Goal: Information Seeking & Learning: Find specific fact

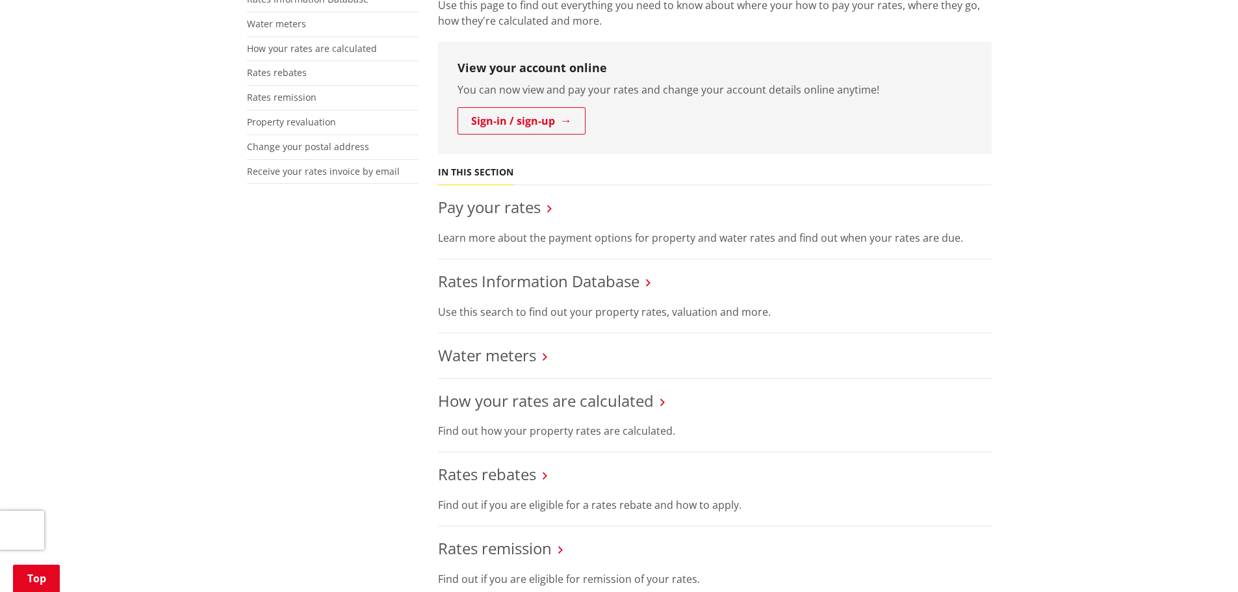
scroll to position [455, 0]
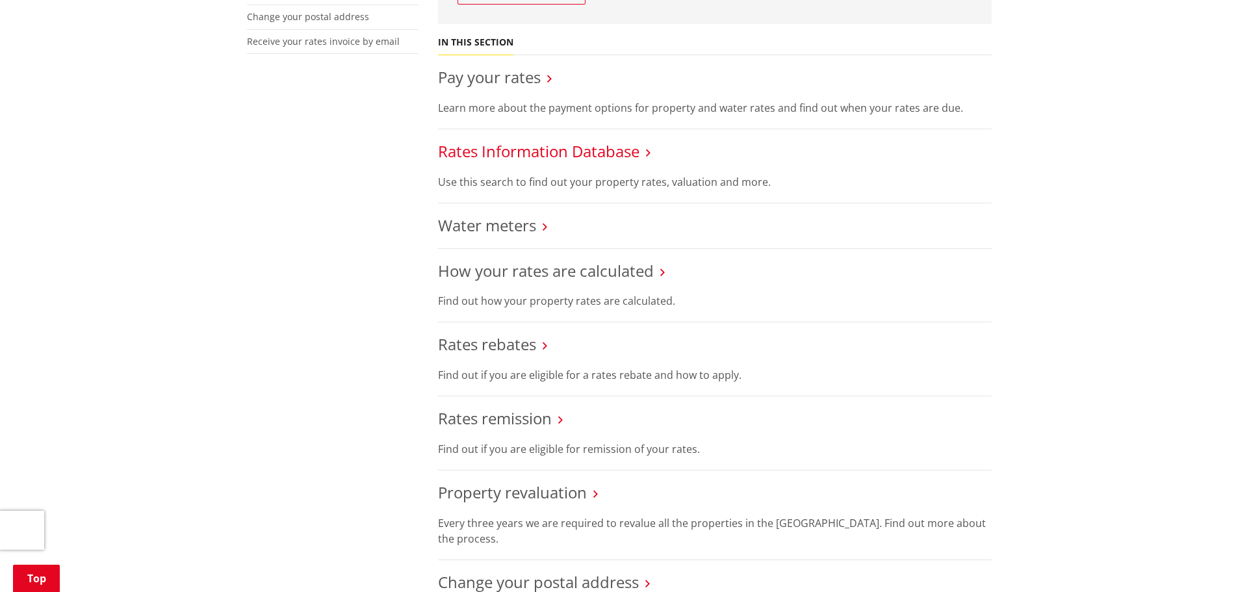
click at [569, 147] on link "Rates Information Database" at bounding box center [539, 150] width 202 height 21
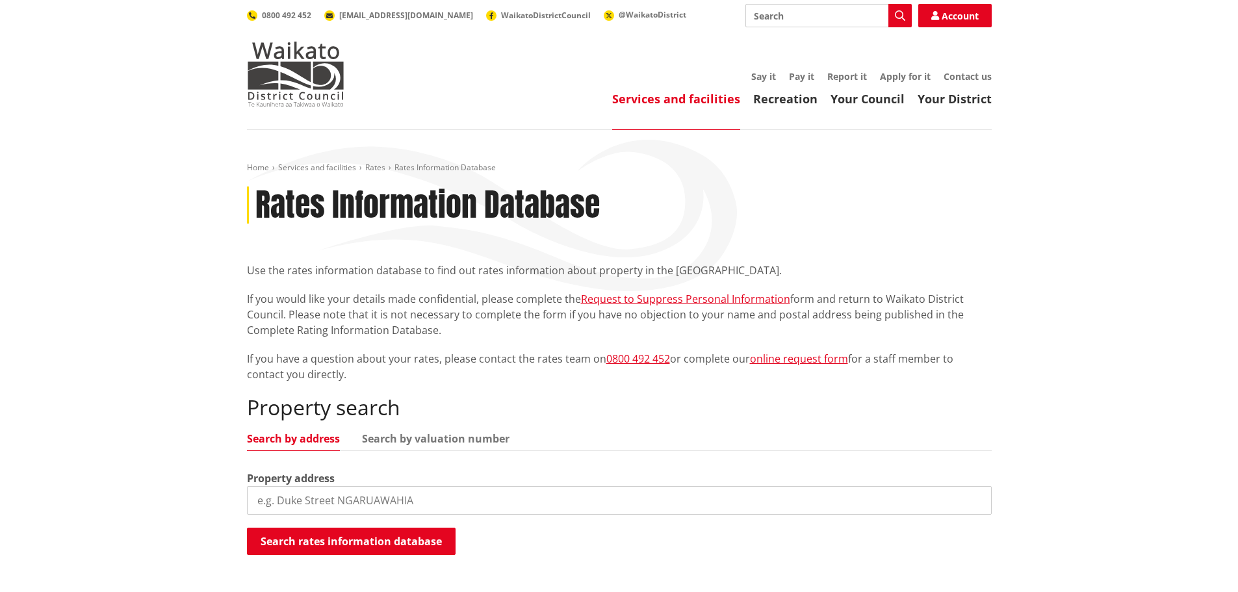
click at [296, 491] on input "search" at bounding box center [619, 500] width 745 height 29
type input "48 te kauwhata"
click at [365, 541] on button "Search rates information database" at bounding box center [351, 541] width 209 height 27
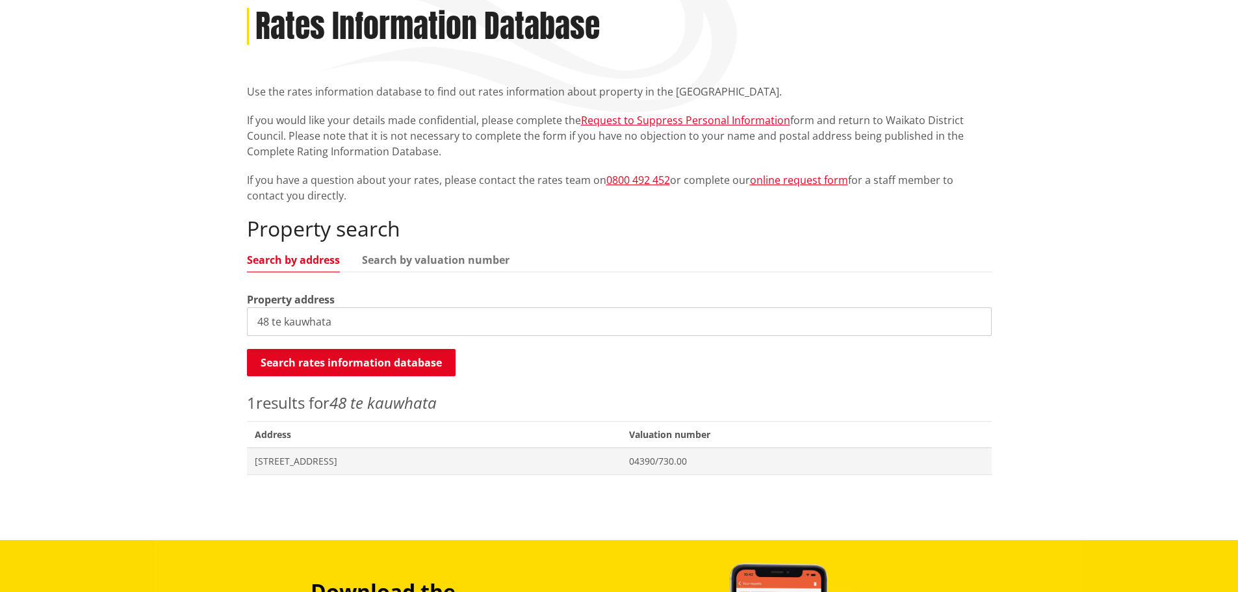
scroll to position [195, 0]
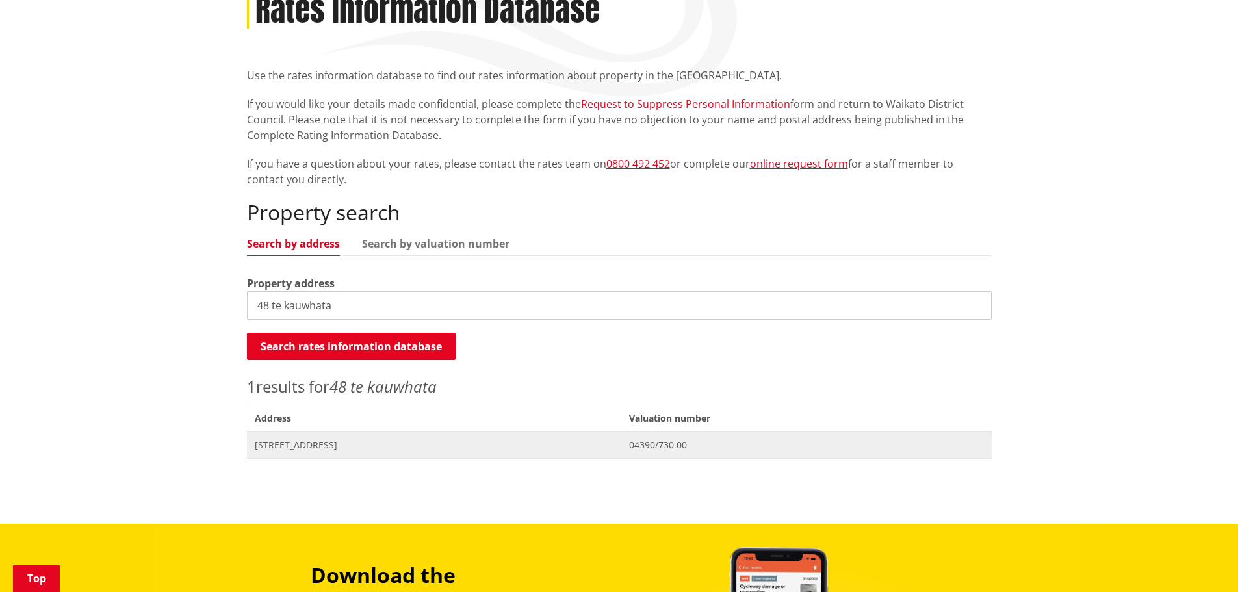
click at [382, 447] on span "[STREET_ADDRESS]" at bounding box center [434, 445] width 359 height 13
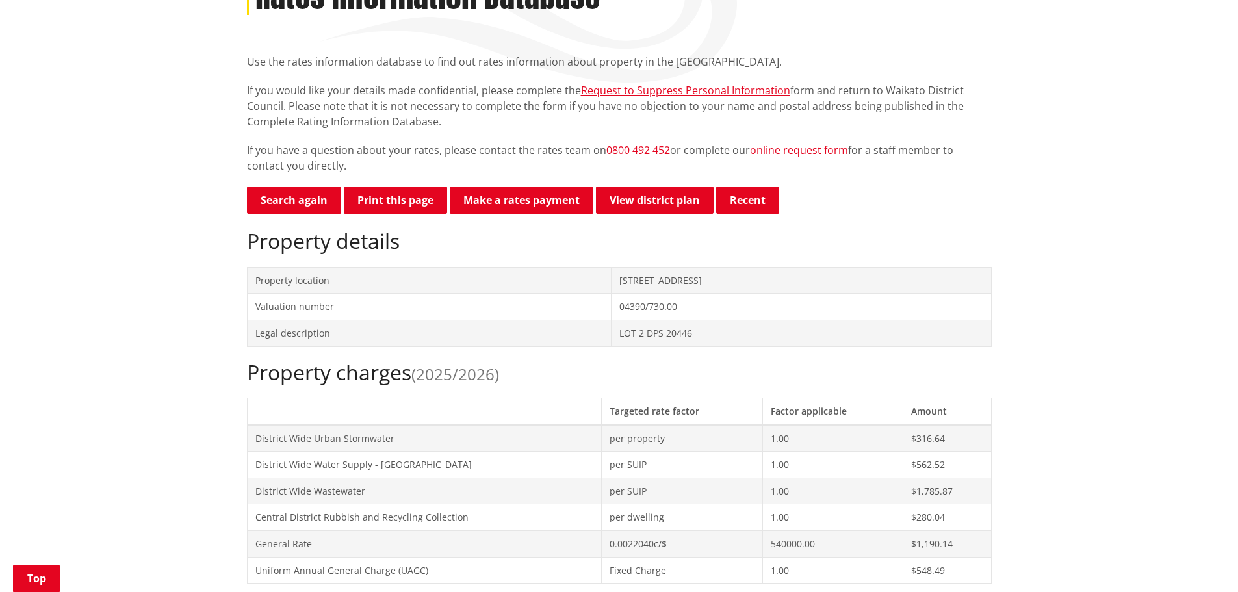
scroll to position [195, 0]
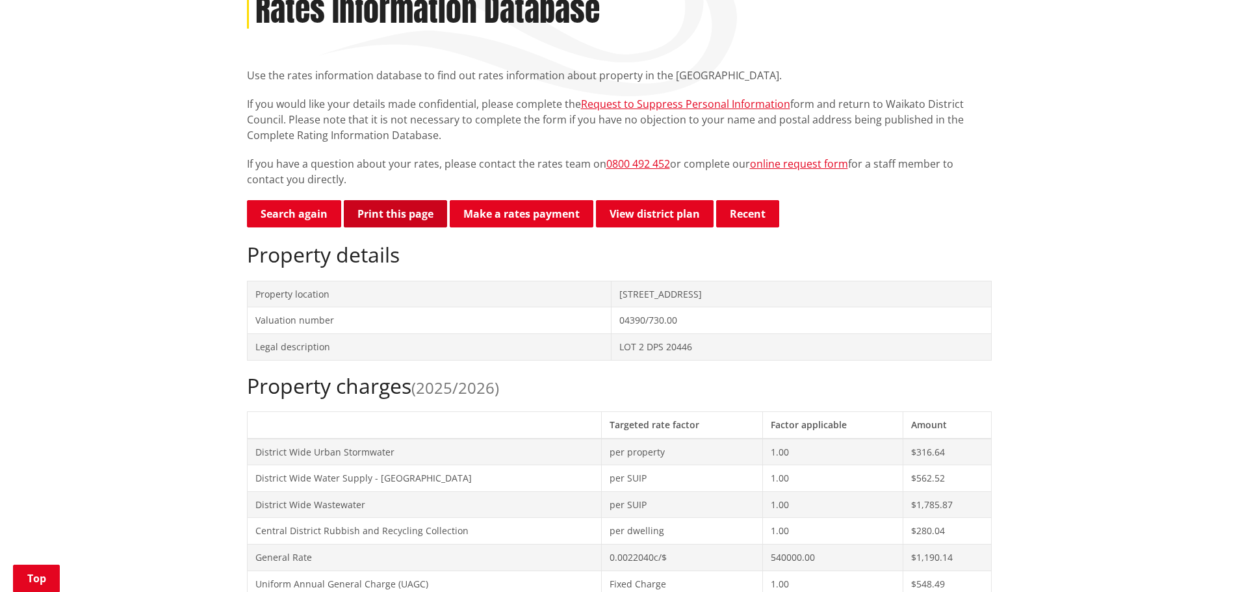
click at [391, 218] on button "Print this page" at bounding box center [395, 213] width 103 height 27
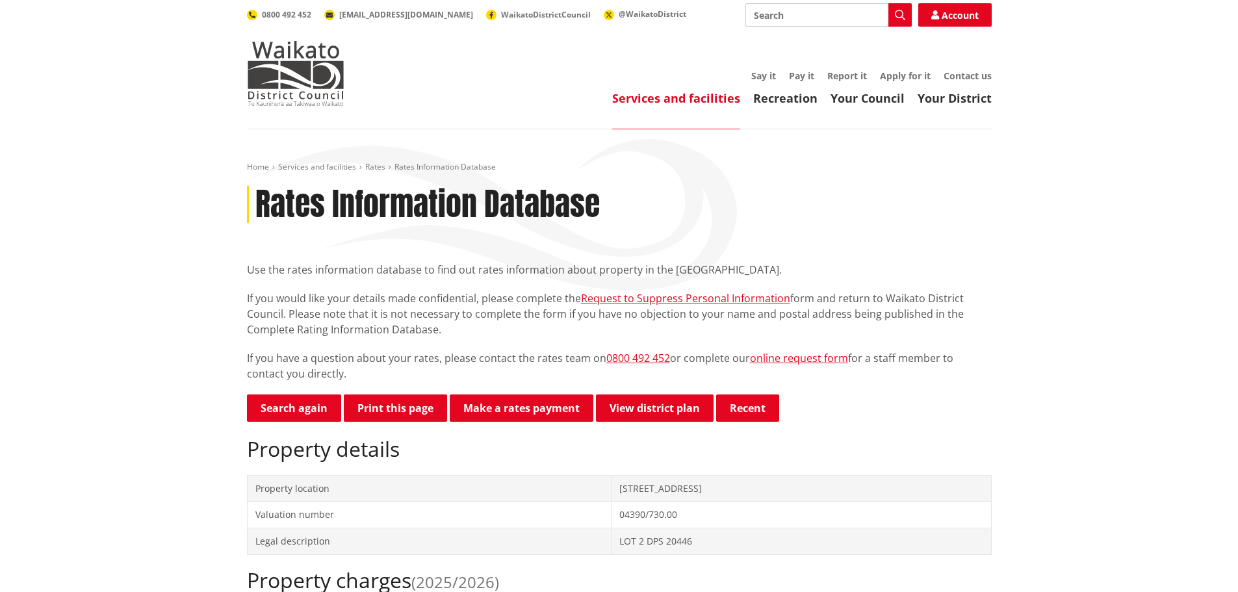
scroll to position [0, 0]
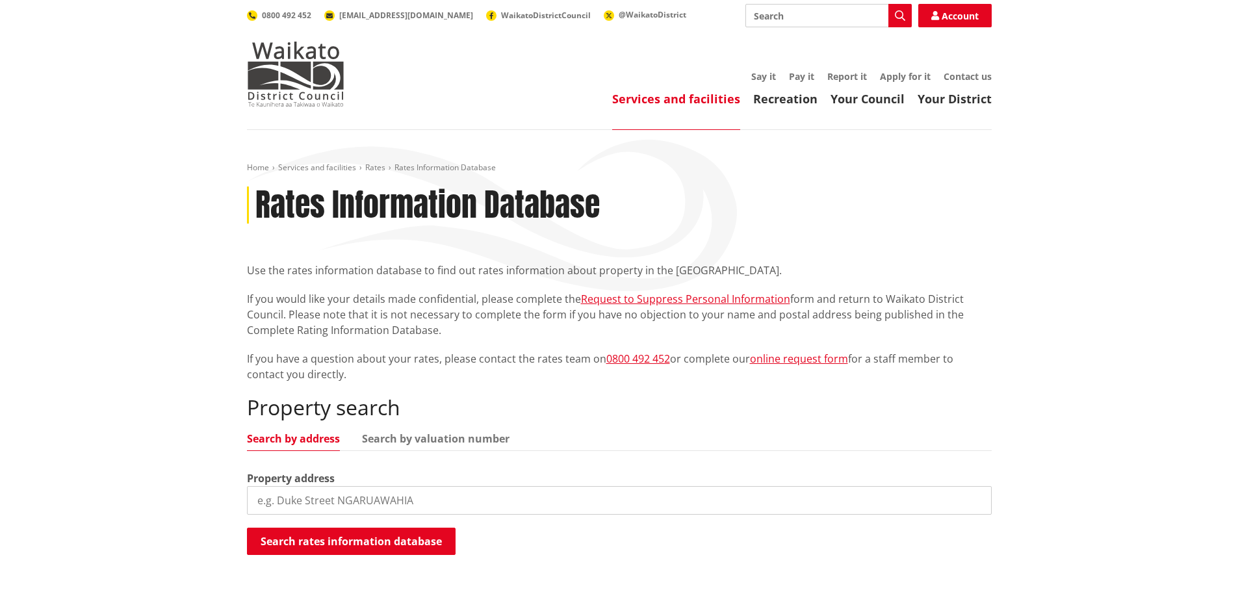
scroll to position [195, 0]
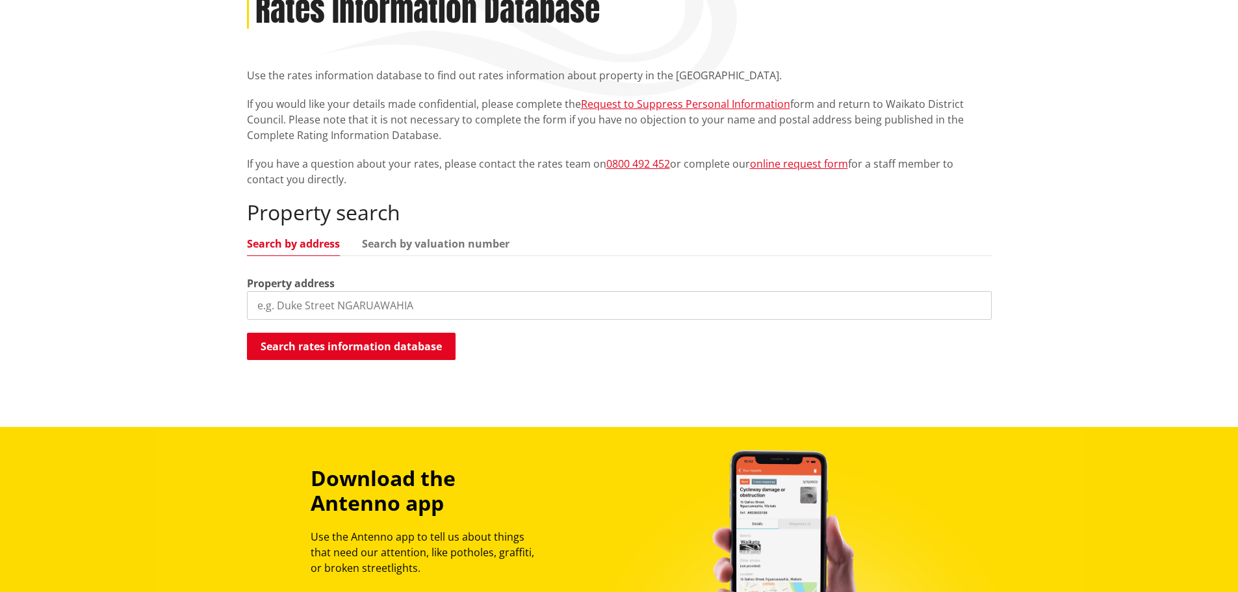
click at [289, 304] on input "search" at bounding box center [619, 305] width 745 height 29
type input "21 Crake"
click at [346, 352] on button "Search rates information database" at bounding box center [351, 346] width 209 height 27
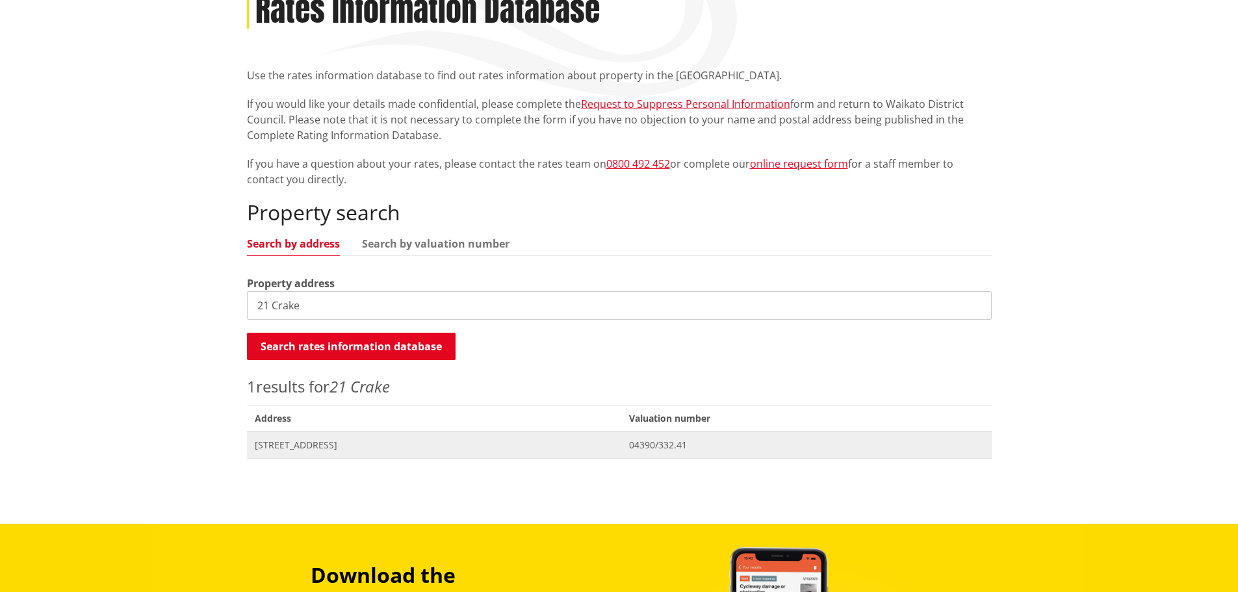
click at [341, 441] on span "[STREET_ADDRESS]" at bounding box center [434, 445] width 359 height 13
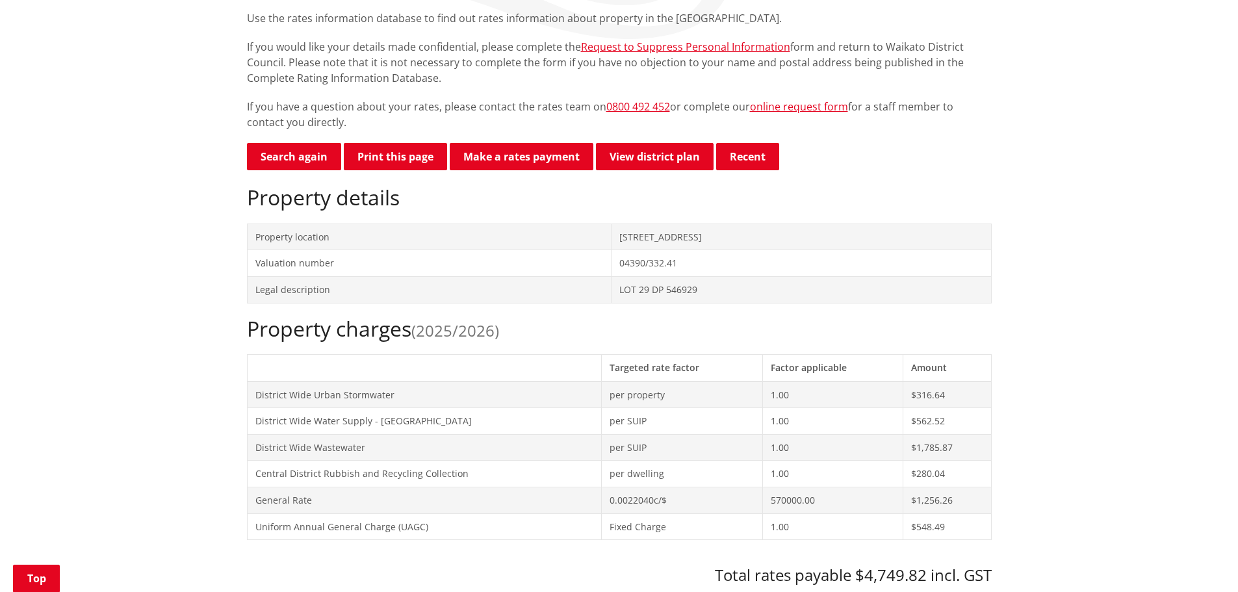
scroll to position [130, 0]
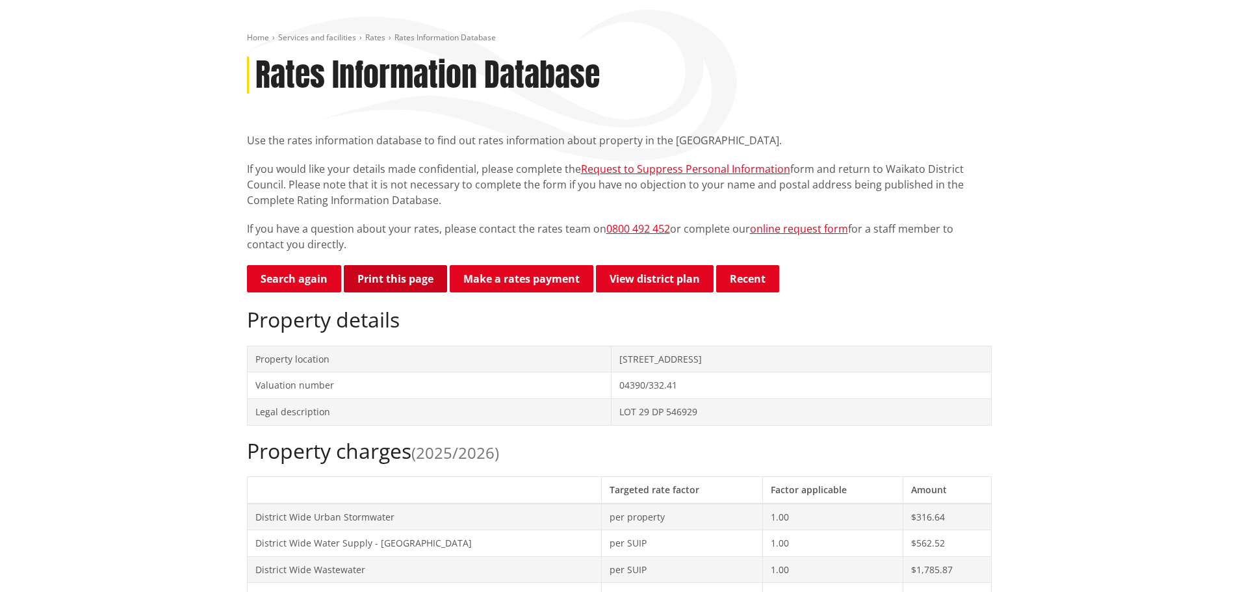
click at [379, 278] on button "Print this page" at bounding box center [395, 278] width 103 height 27
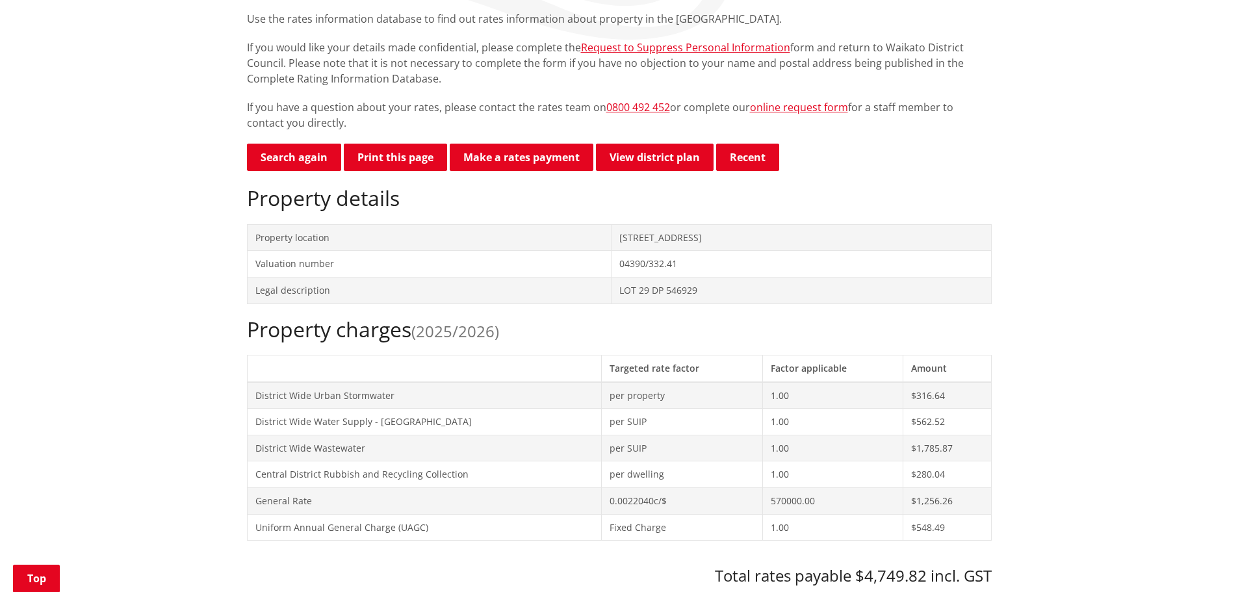
scroll to position [260, 0]
